Goal: Task Accomplishment & Management: Use online tool/utility

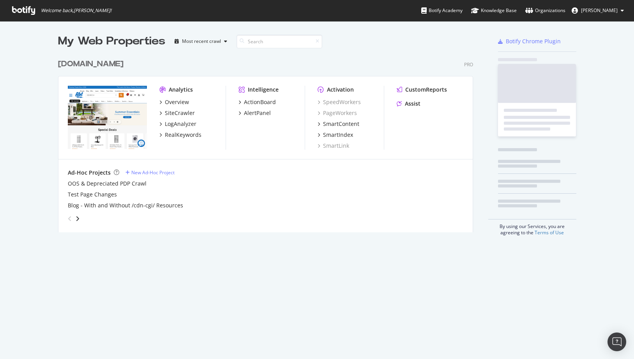
scroll to position [177, 415]
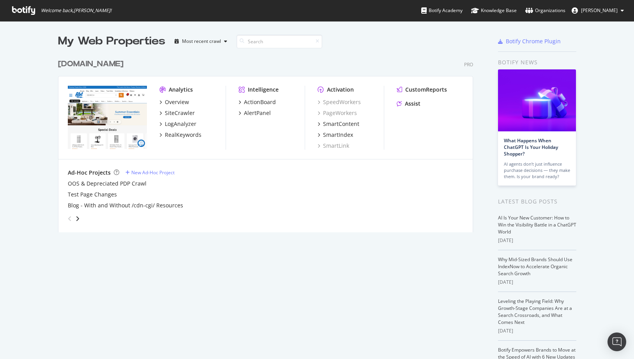
click at [122, 103] on img "grid" at bounding box center [107, 117] width 79 height 63
click at [67, 61] on div "[DOMAIN_NAME]" at bounding box center [90, 63] width 65 height 11
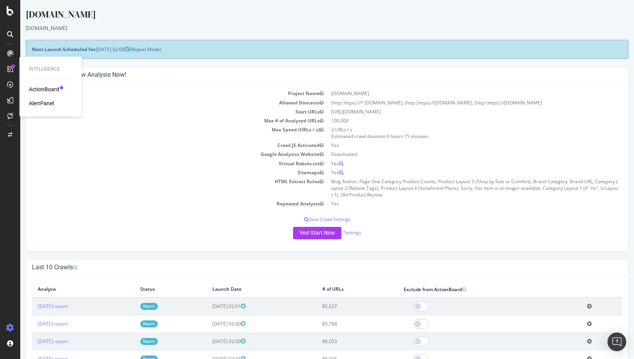
click at [37, 86] on div "ActionBoard" at bounding box center [44, 89] width 30 height 8
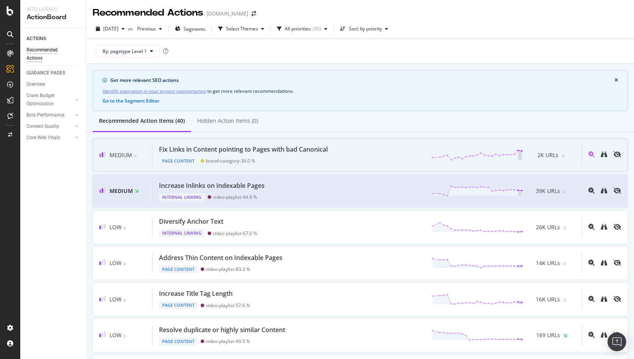
click at [315, 149] on div "Fix Links in Content pointing to Pages with bad Canonical" at bounding box center [243, 149] width 169 height 9
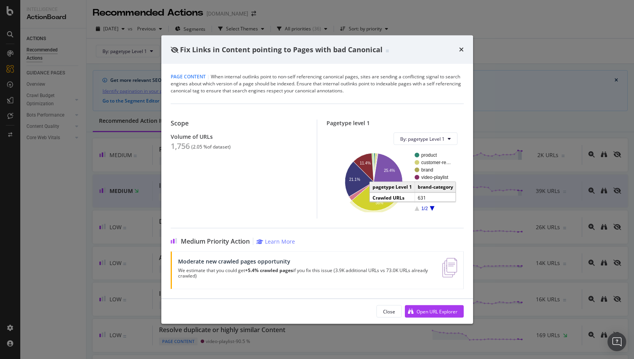
click at [363, 195] on icon "A chart." at bounding box center [376, 196] width 50 height 29
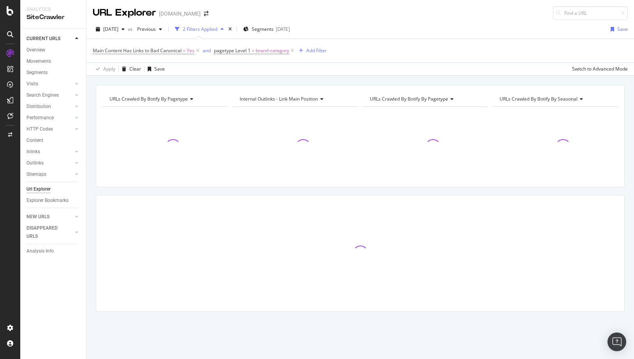
click at [226, 188] on div "URLs Crawled By Botify By pagetype Chart (by Value) Table Expand Export as CSV …" at bounding box center [359, 212] width 547 height 254
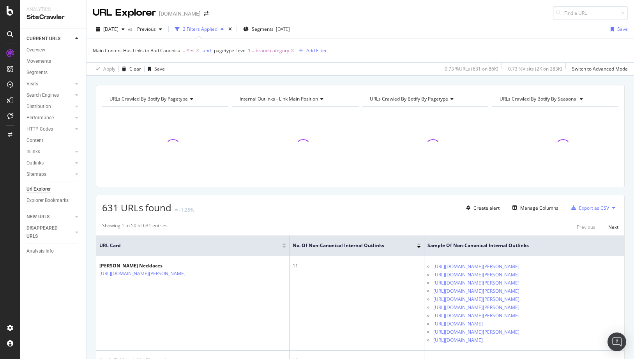
scroll to position [39, 0]
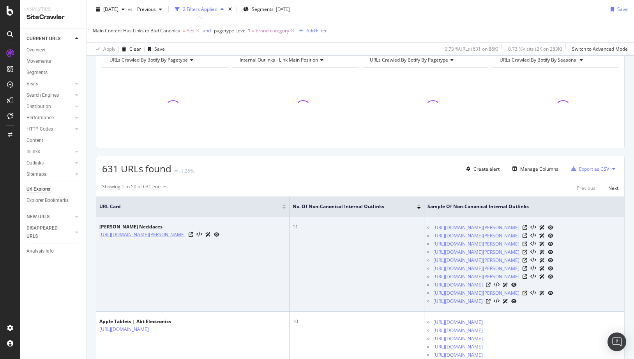
click at [185, 236] on link "https://www.abt.com/Roberto-Coin-Necklaces/bc/1416-2770.html" at bounding box center [142, 235] width 86 height 8
click at [193, 233] on icon at bounding box center [190, 234] width 5 height 5
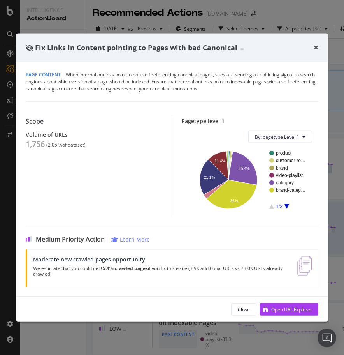
click at [316, 42] on div "Fix Links in Content pointing to Pages with bad Canonical" at bounding box center [172, 47] width 312 height 29
click at [315, 46] on icon "times" at bounding box center [316, 47] width 5 height 6
